Goal: Task Accomplishment & Management: Complete application form

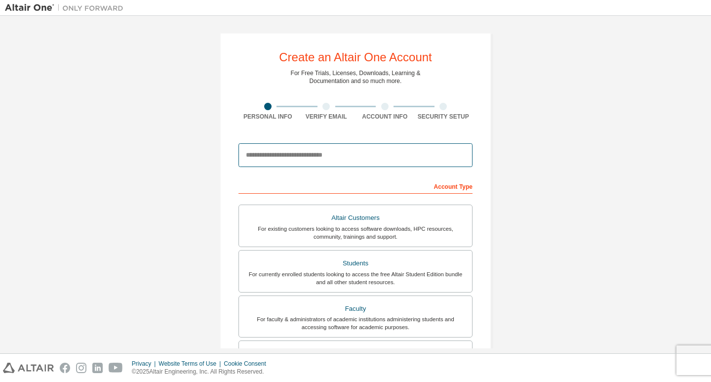
click at [318, 150] on input "email" at bounding box center [355, 155] width 234 height 24
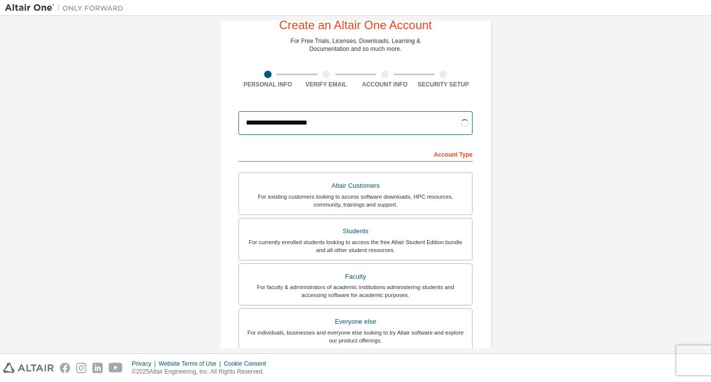
scroll to position [49, 0]
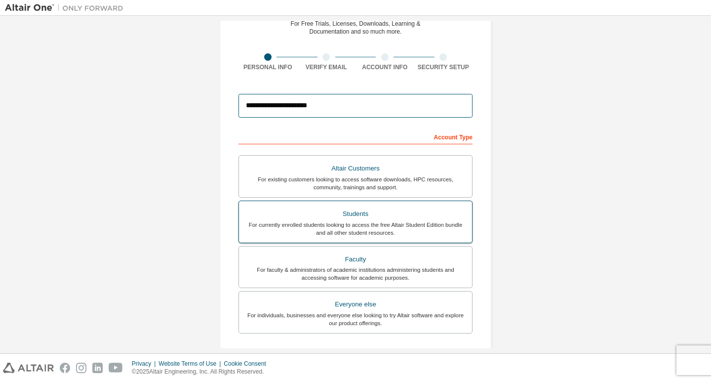
type input "**********"
click at [433, 222] on div "For currently enrolled students looking to access the free Altair Student Editi…" at bounding box center [355, 229] width 221 height 16
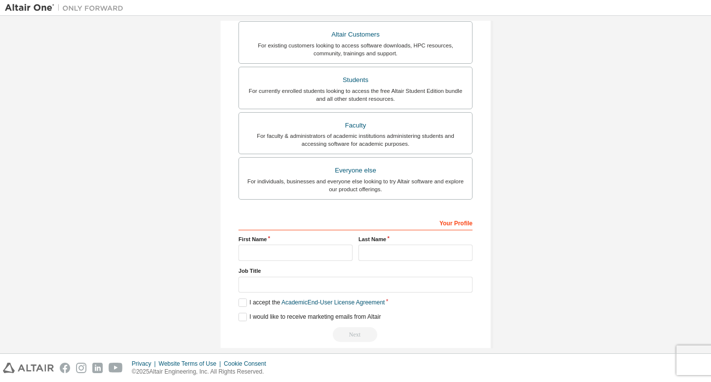
scroll to position [195, 0]
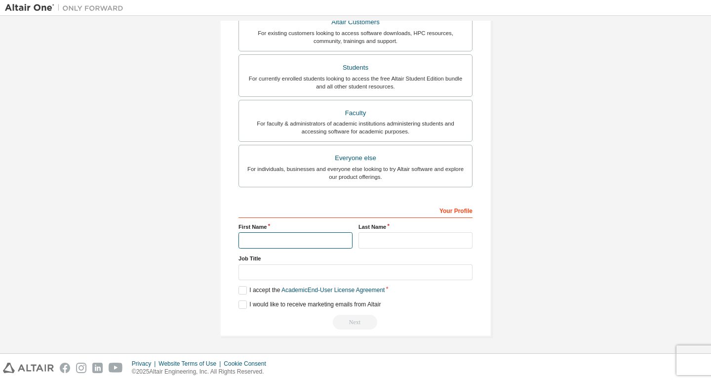
click at [298, 238] on input "text" at bounding box center [295, 240] width 114 height 16
type input "*******"
type input "******"
click at [239, 292] on label "I accept the Academic End-User License Agreement" at bounding box center [311, 290] width 146 height 8
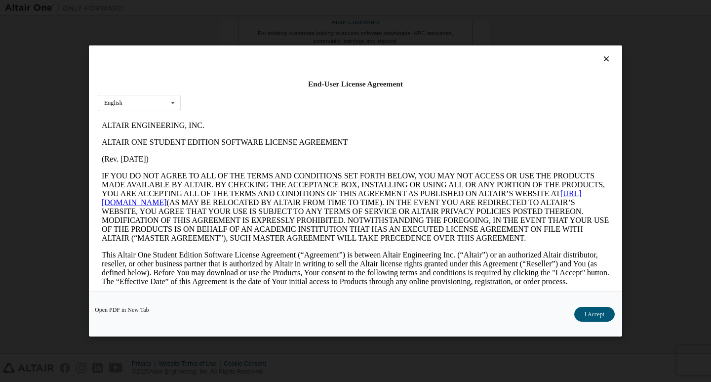
scroll to position [0, 0]
click at [155, 107] on div "English English" at bounding box center [139, 103] width 83 height 16
click at [599, 318] on button "I Accept" at bounding box center [594, 314] width 40 height 15
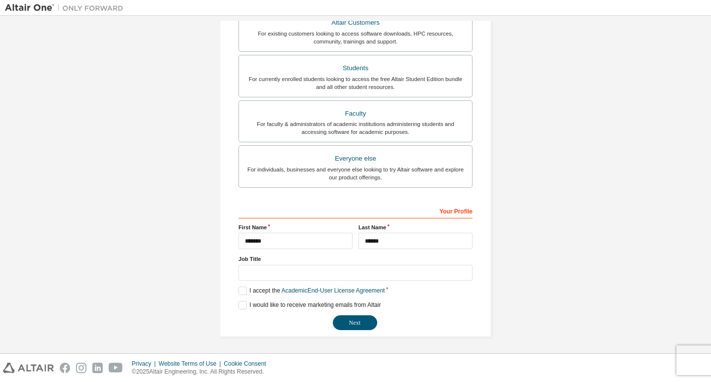
scroll to position [195, 0]
click at [341, 320] on button "Next" at bounding box center [355, 321] width 44 height 15
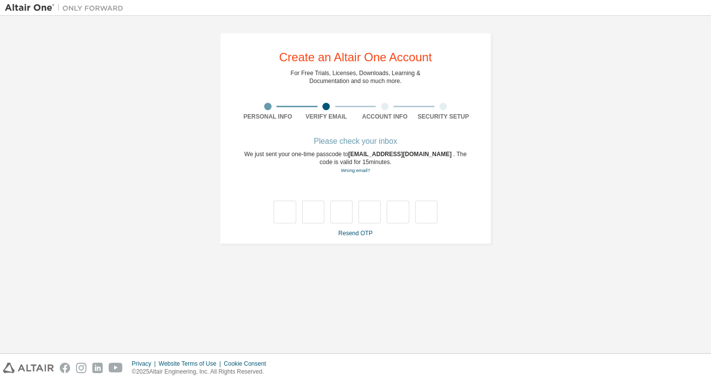
type input "*"
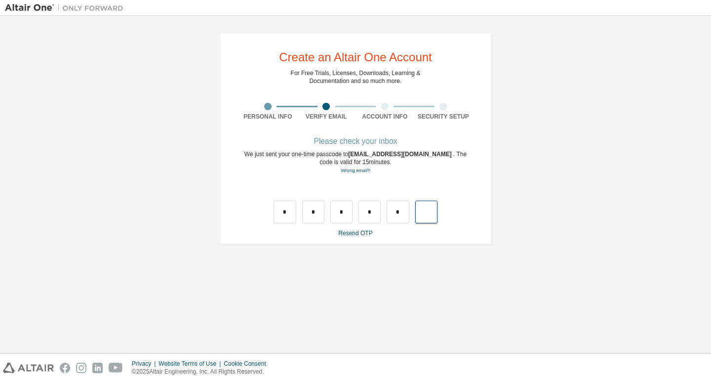
type input "*"
